Goal: Information Seeking & Learning: Learn about a topic

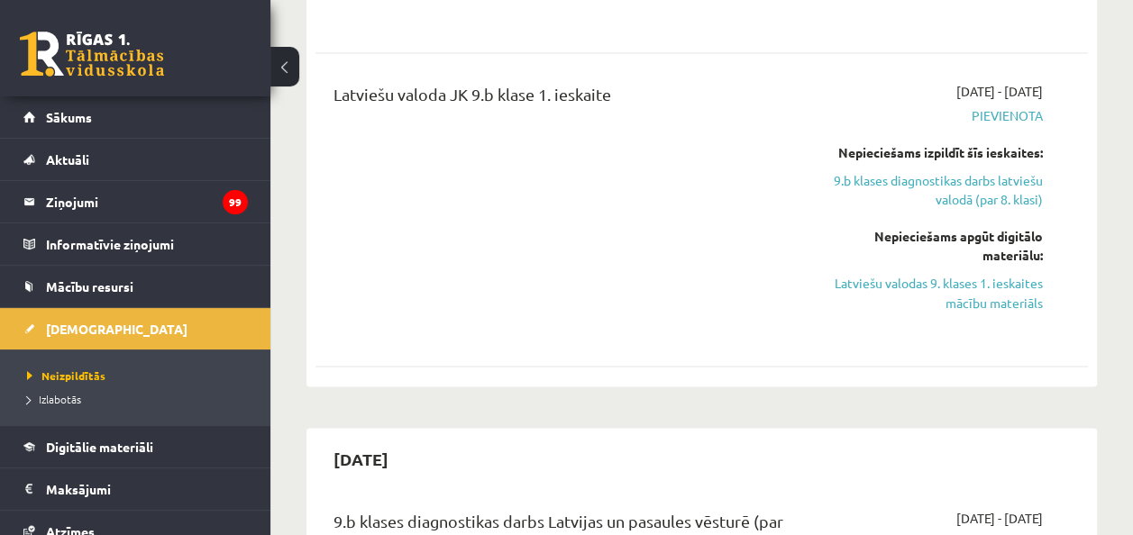
scroll to position [1412, 0]
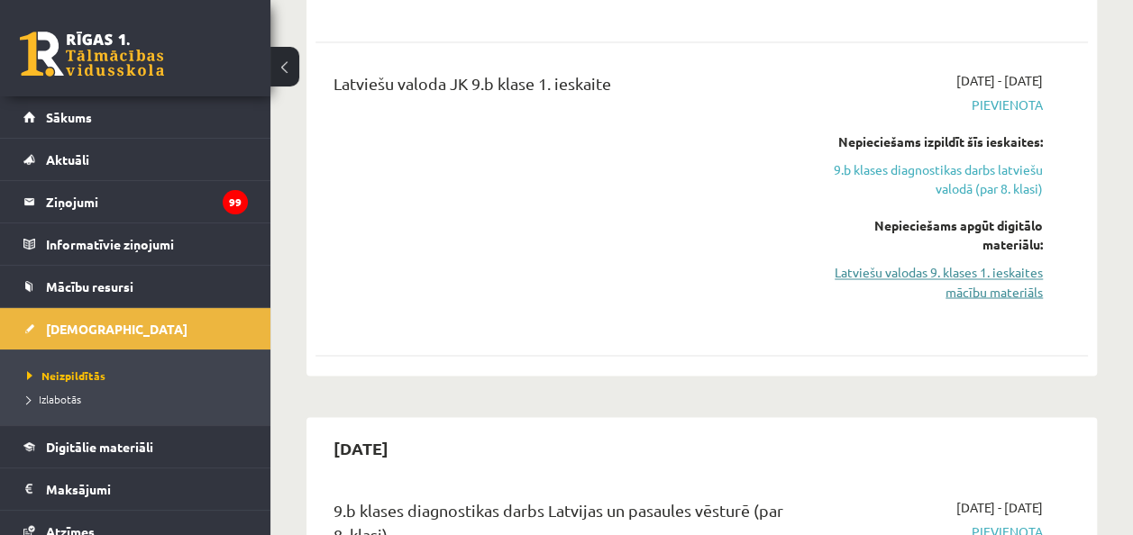
click at [898, 278] on link "Latviešu valodas 9. klases 1. ieskaites mācību materiāls" at bounding box center [934, 282] width 218 height 38
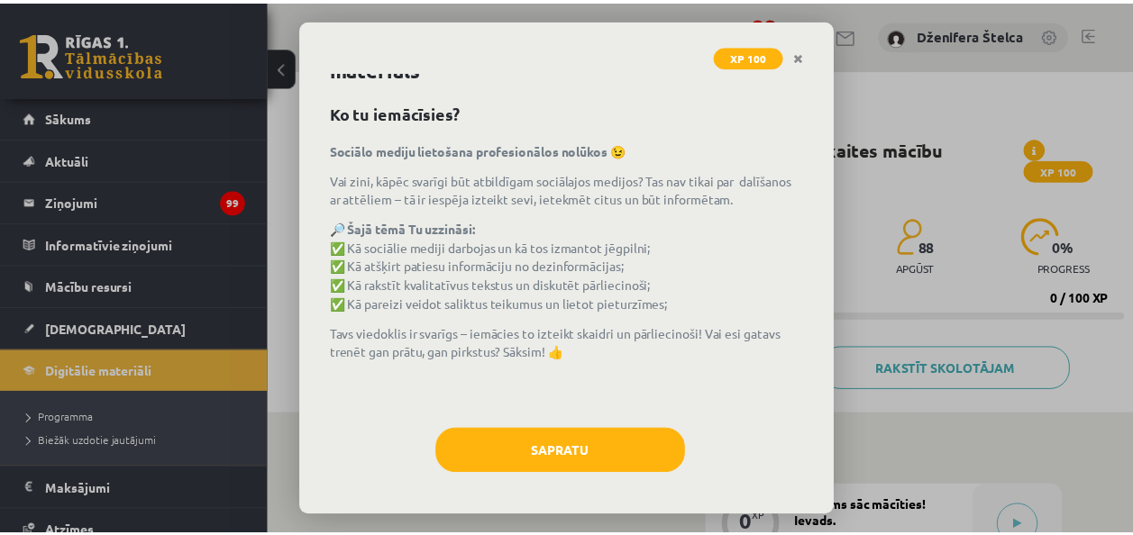
scroll to position [48, 0]
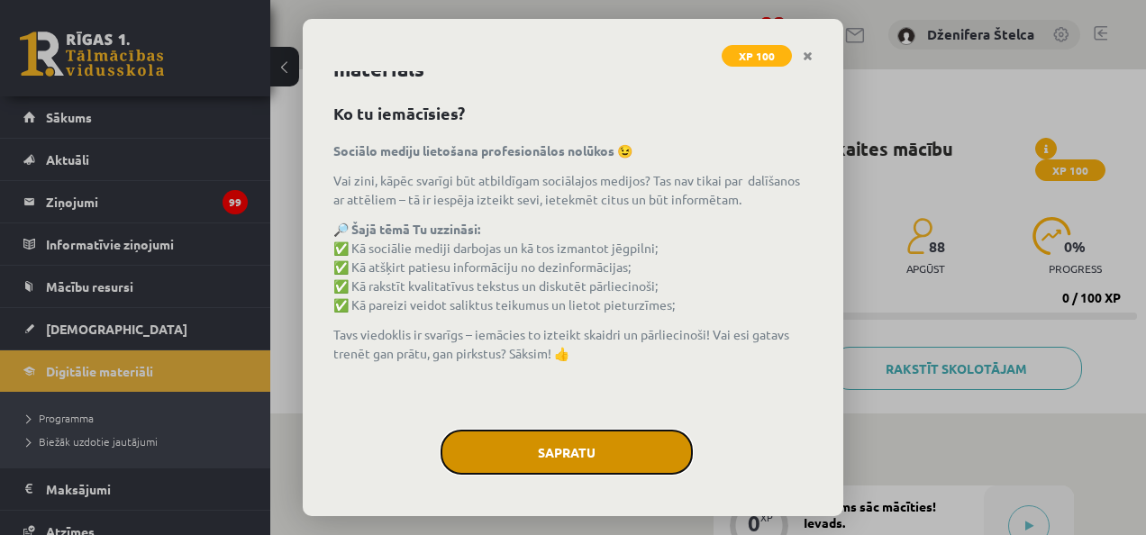
click at [564, 467] on button "Sapratu" at bounding box center [567, 452] width 252 height 45
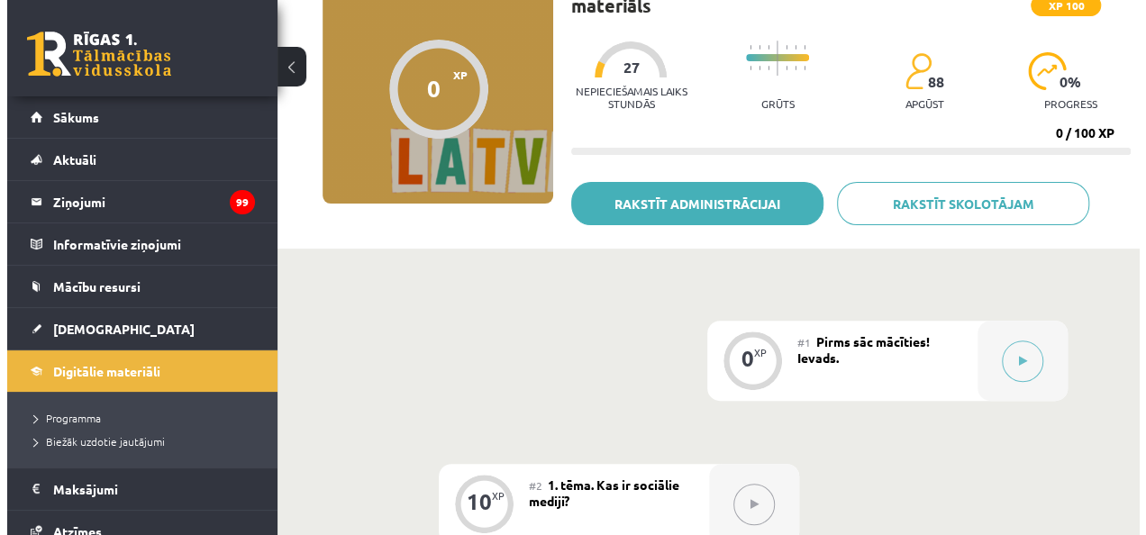
scroll to position [313, 0]
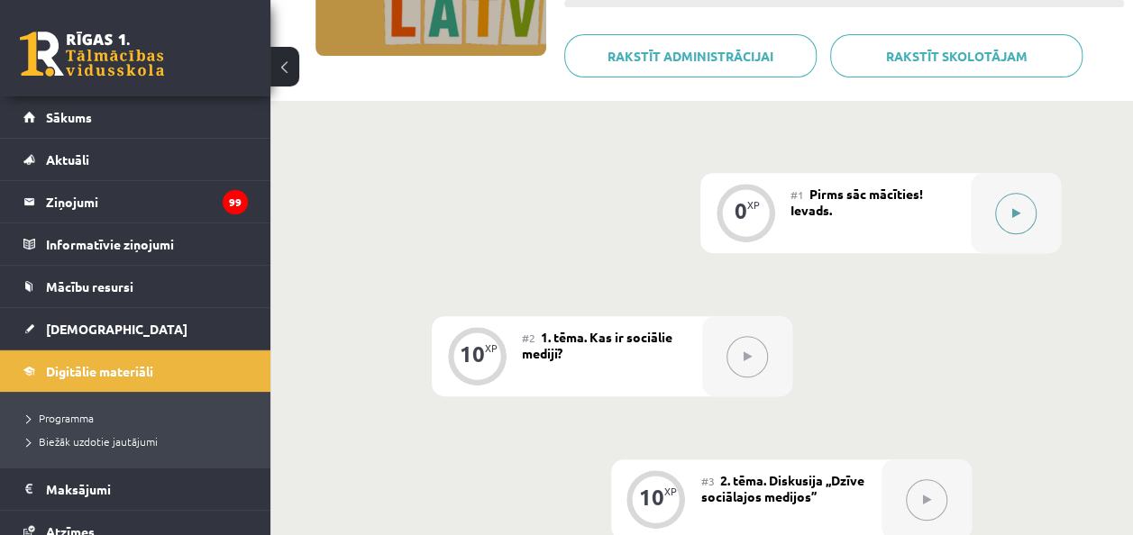
click at [1026, 207] on button at bounding box center [1015, 213] width 41 height 41
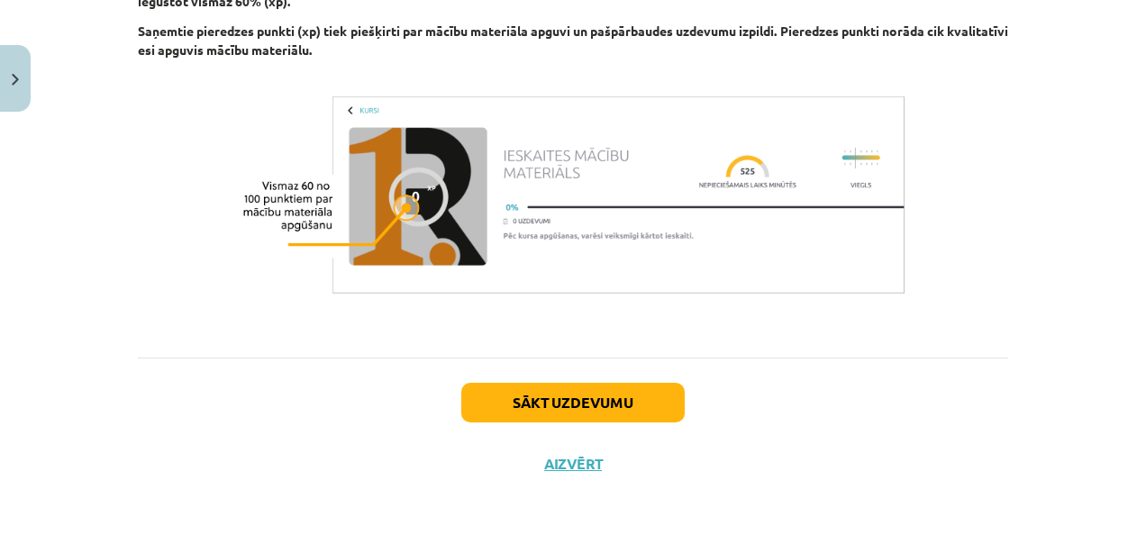
scroll to position [1160, 0]
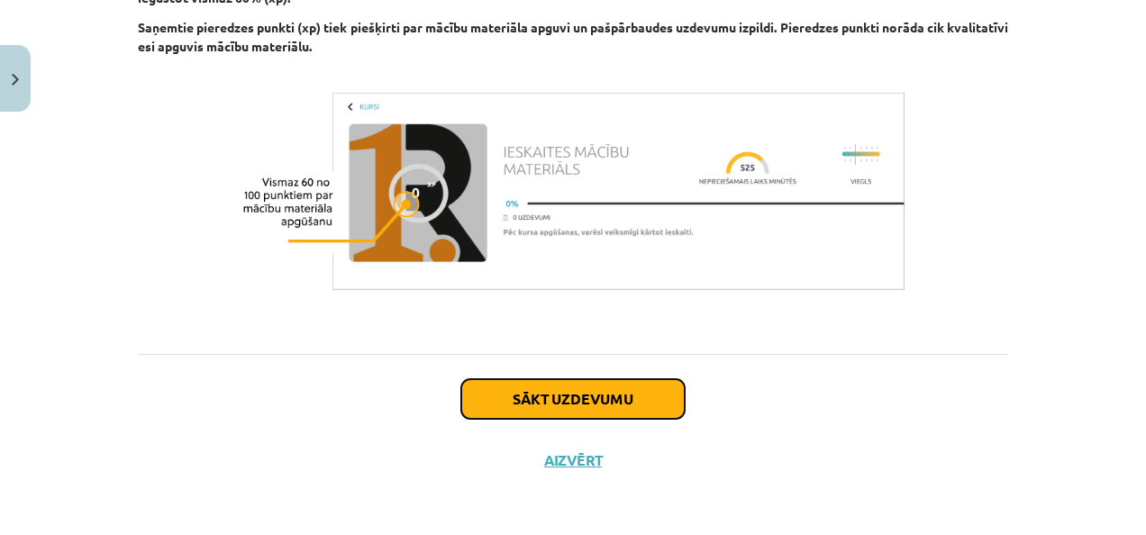
click at [530, 403] on button "Sākt uzdevumu" at bounding box center [572, 399] width 223 height 40
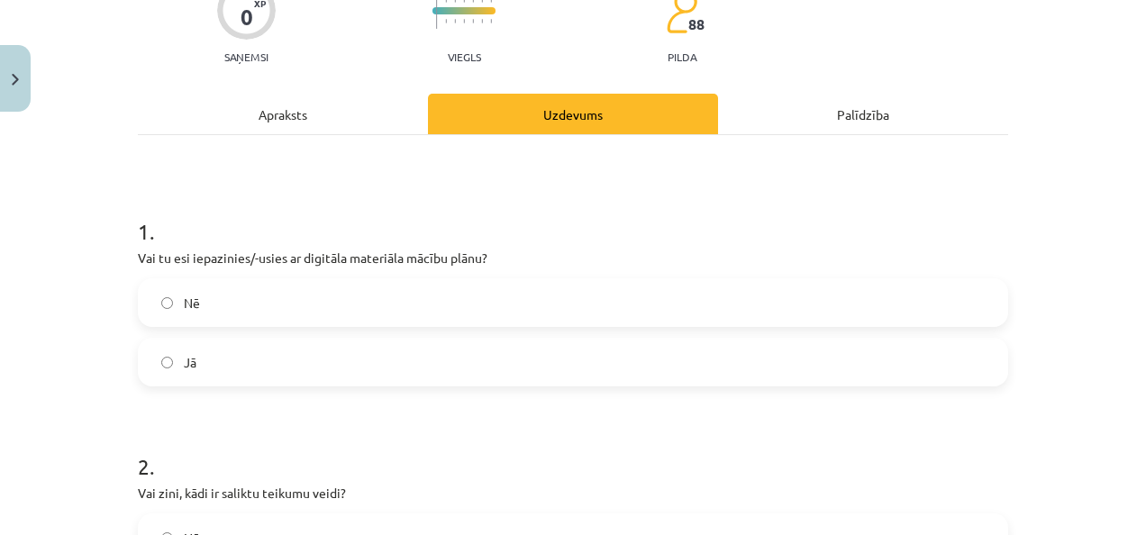
scroll to position [197, 0]
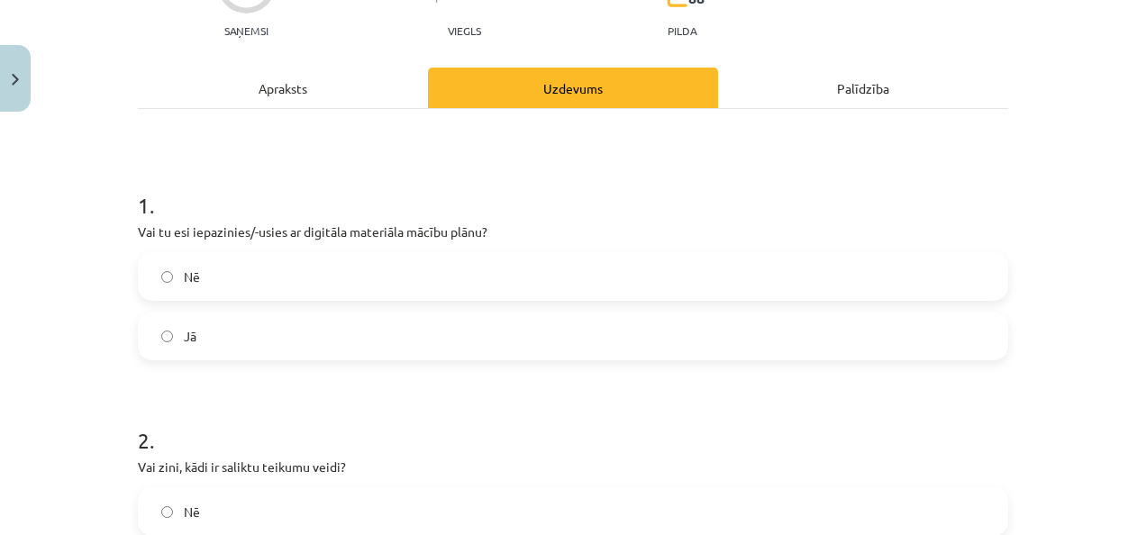
click at [400, 332] on label "Jā" at bounding box center [573, 336] width 867 height 45
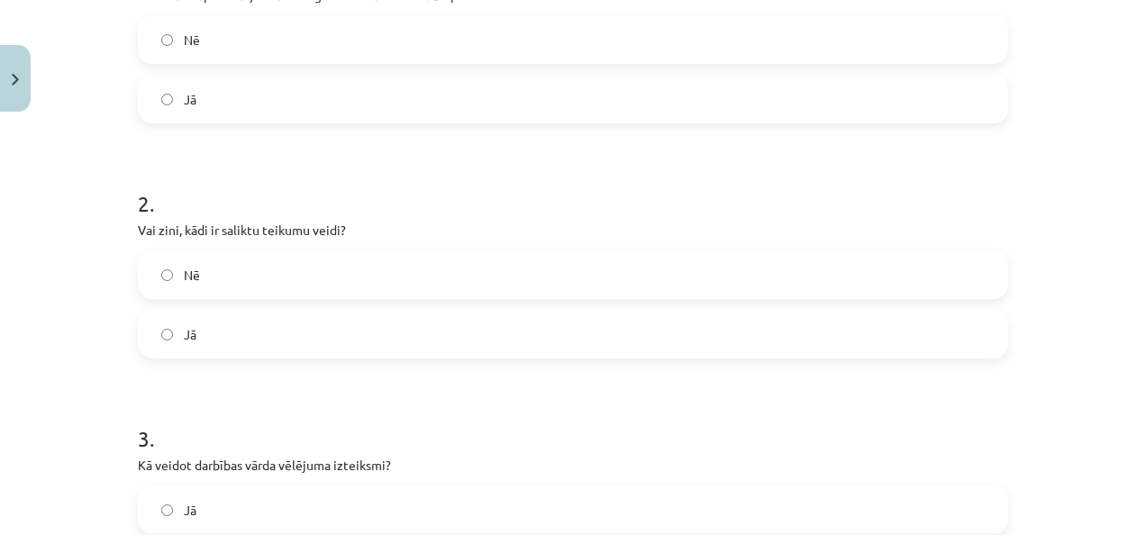
scroll to position [435, 0]
click at [324, 274] on label "Nē" at bounding box center [573, 273] width 867 height 45
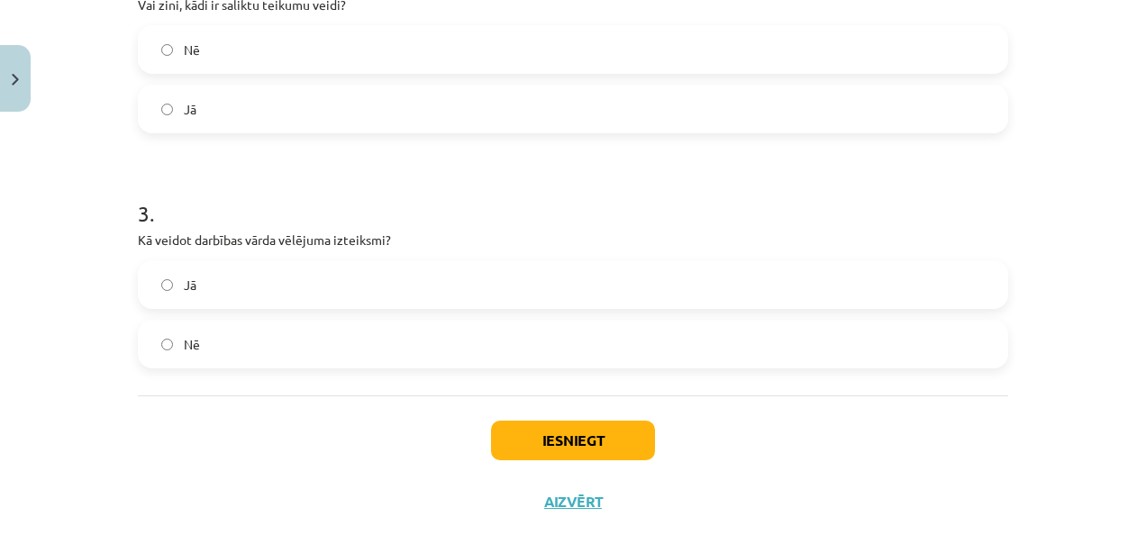
scroll to position [661, 0]
click at [323, 344] on label "Nē" at bounding box center [573, 343] width 867 height 45
click at [579, 437] on button "Iesniegt" at bounding box center [573, 440] width 164 height 40
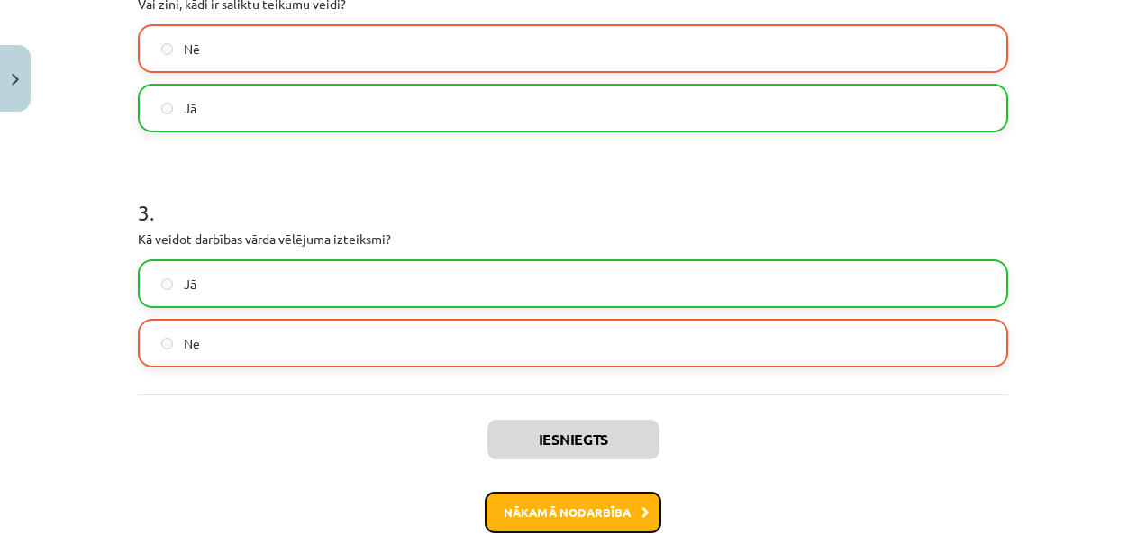
click at [591, 502] on button "Nākamā nodarbība" at bounding box center [573, 512] width 177 height 41
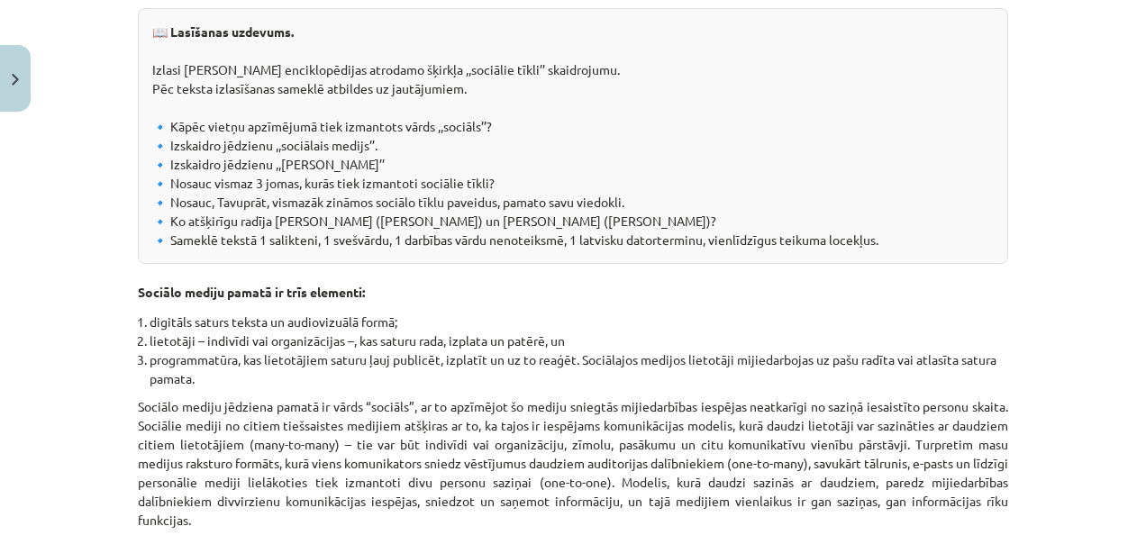
scroll to position [408, 0]
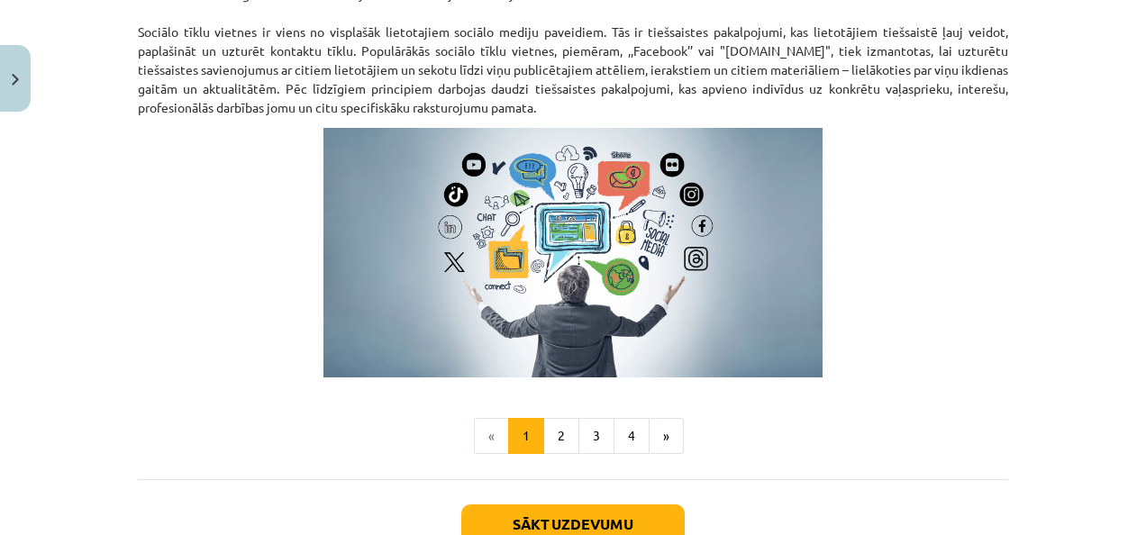
scroll to position [1202, 0]
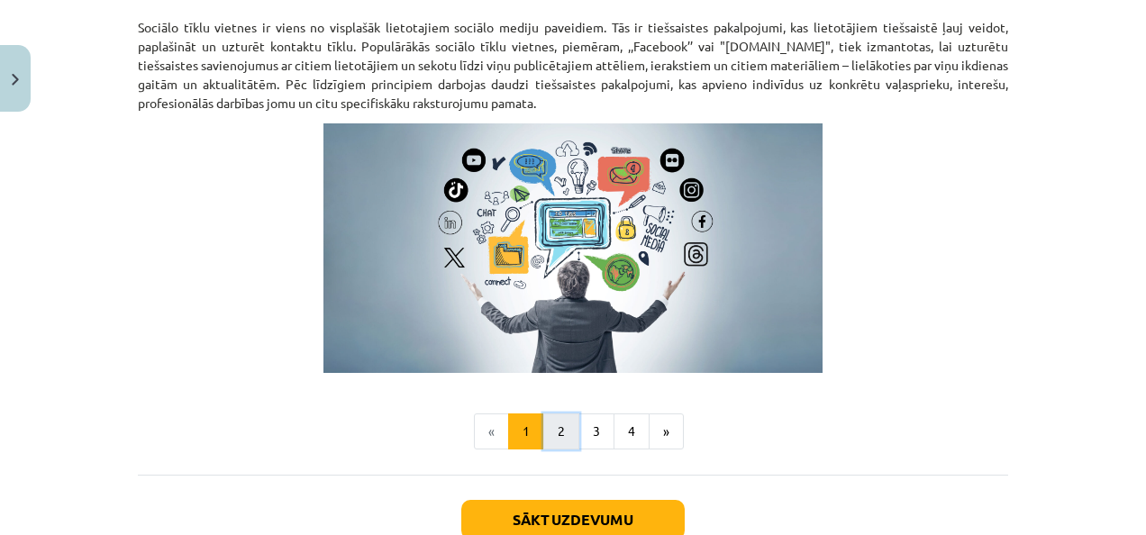
click at [566, 424] on button "2" at bounding box center [561, 432] width 36 height 36
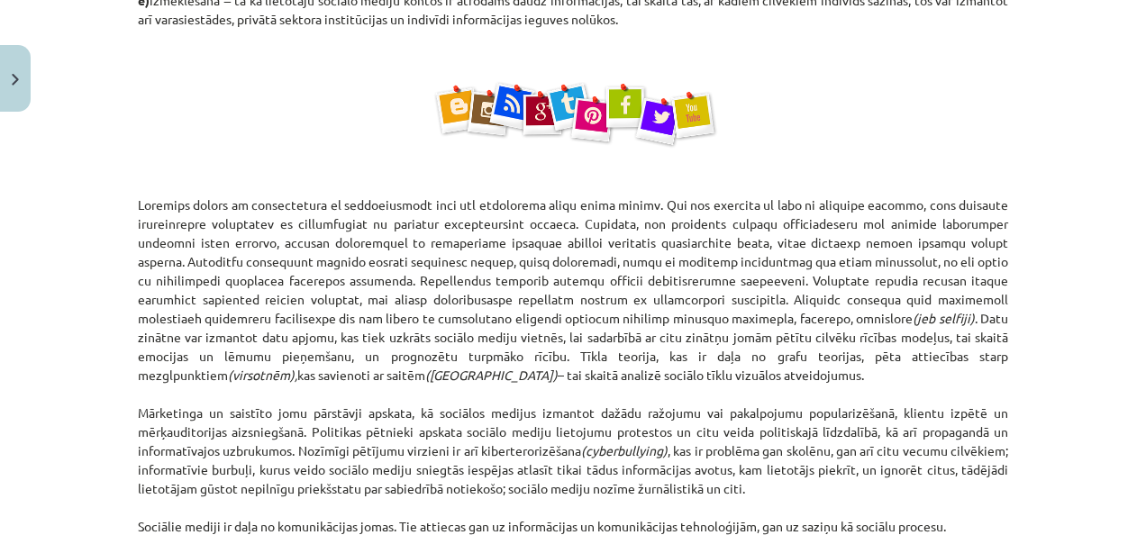
scroll to position [1271, 0]
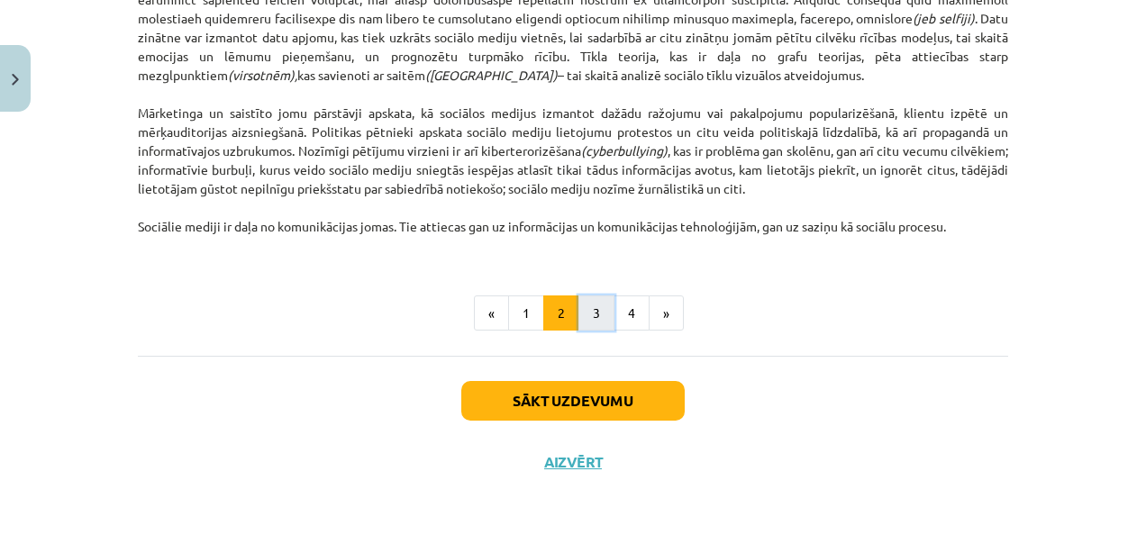
click at [582, 321] on button "3" at bounding box center [597, 314] width 36 height 36
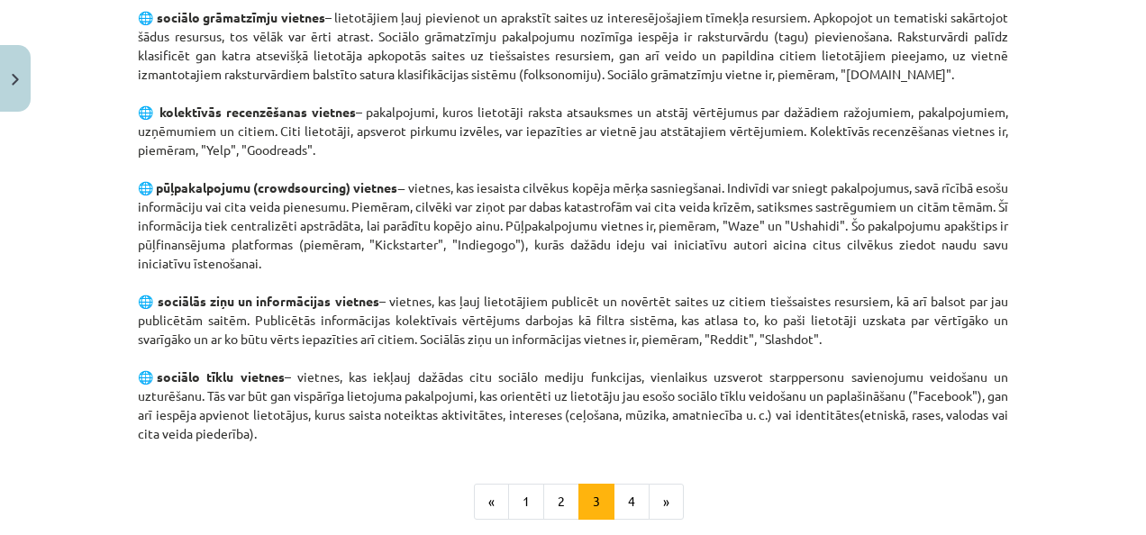
scroll to position [1159, 0]
click at [616, 506] on button "4" at bounding box center [632, 503] width 36 height 36
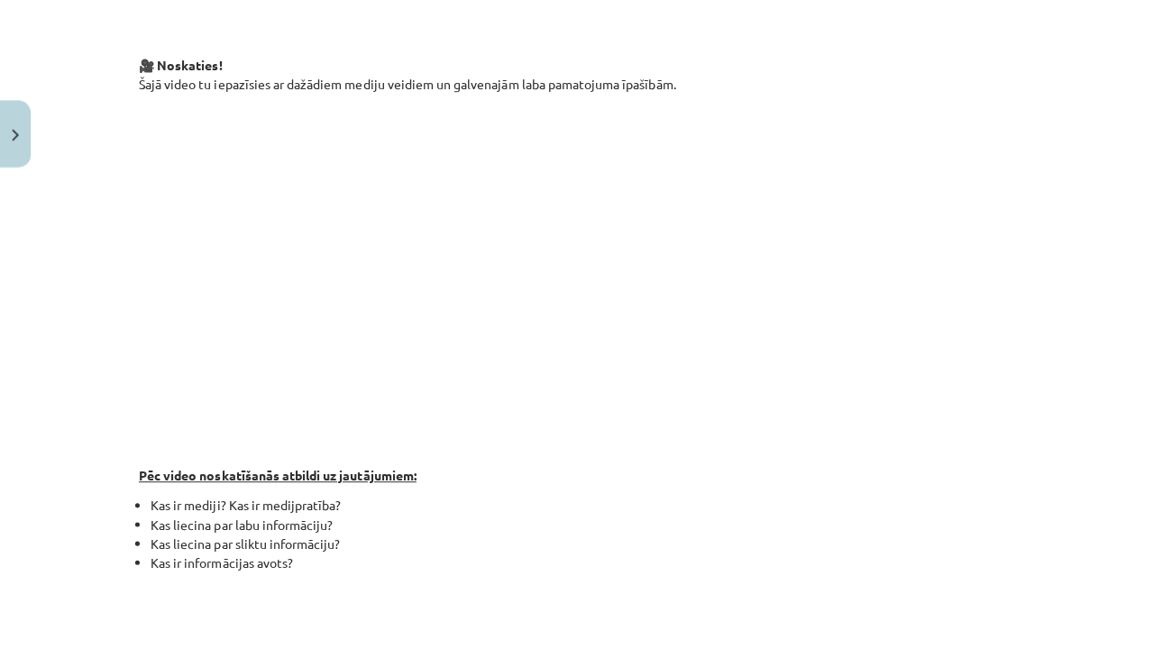
scroll to position [196, 0]
